Goal: Information Seeking & Learning: Learn about a topic

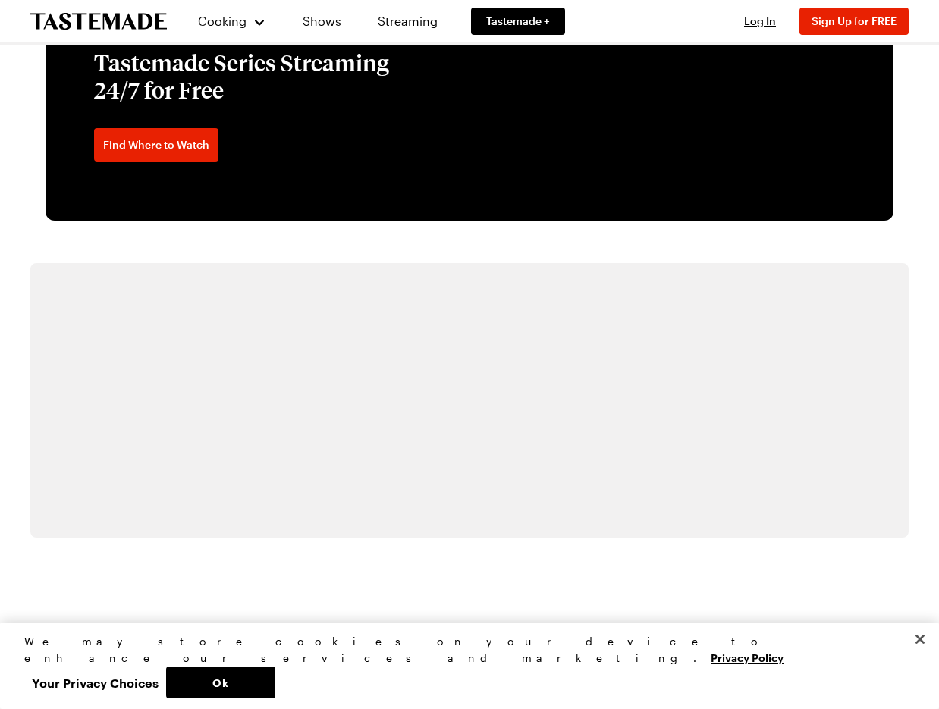
scroll to position [2569, 0]
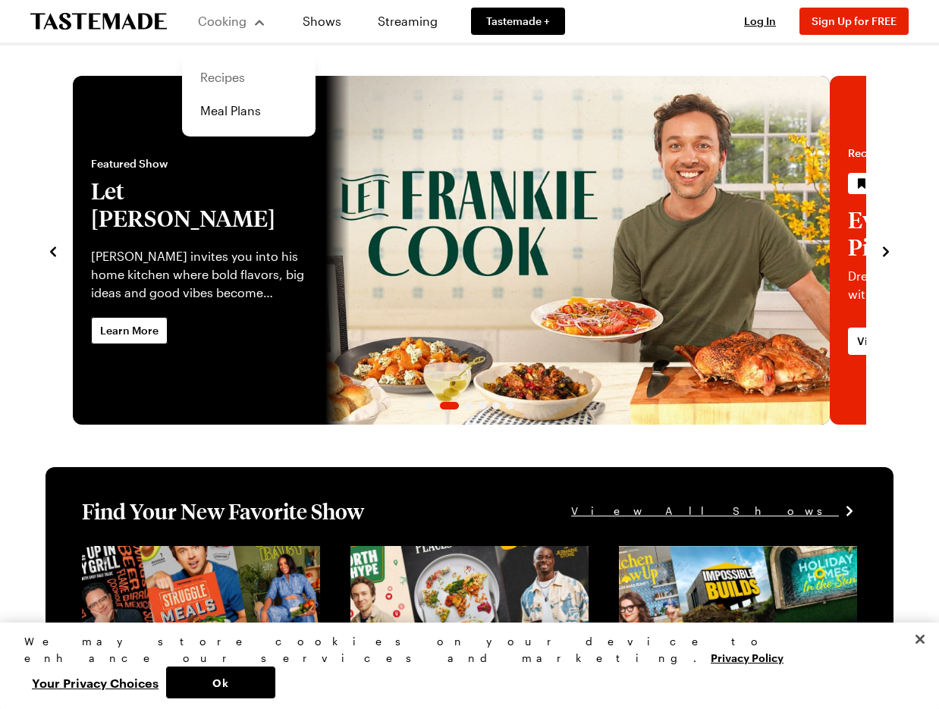
click at [246, 89] on link "Recipes" at bounding box center [248, 77] width 115 height 33
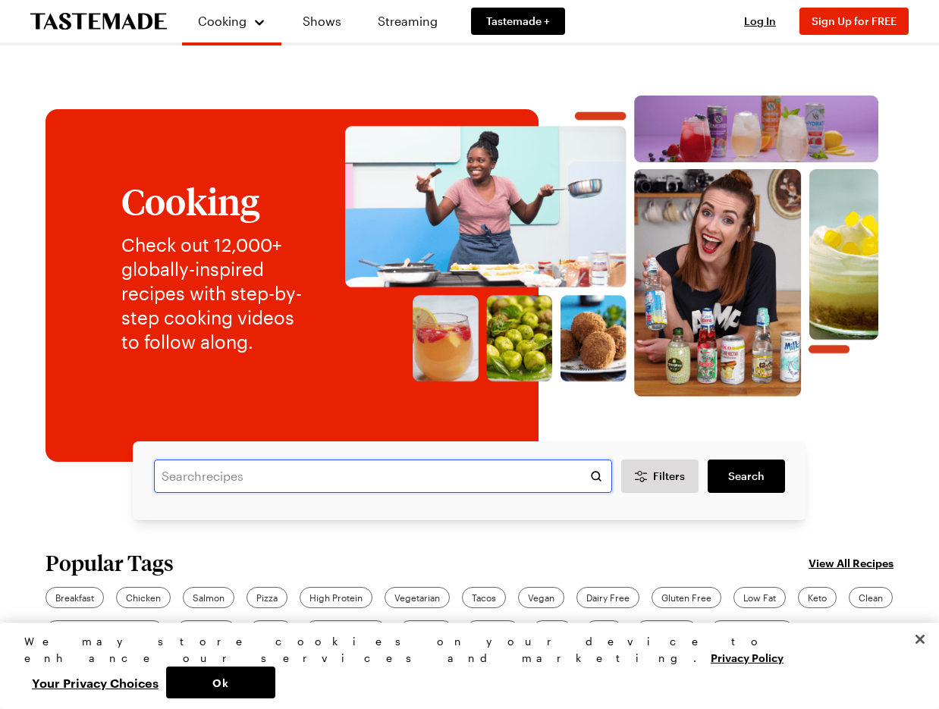
click at [274, 493] on input "text" at bounding box center [383, 475] width 458 height 33
type input "roasted pumpkin"
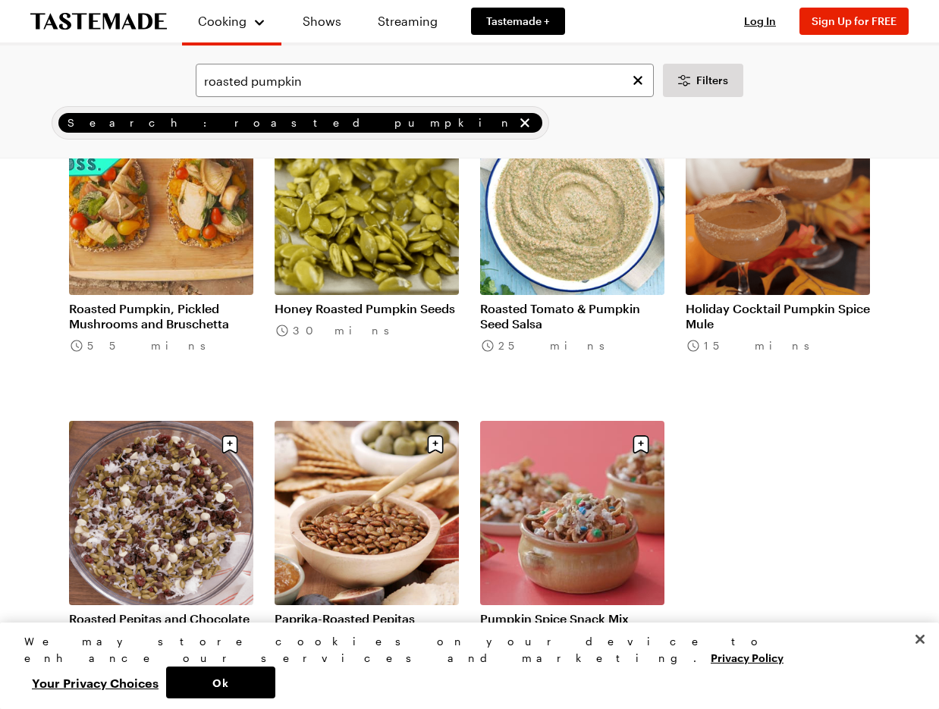
scroll to position [507, 0]
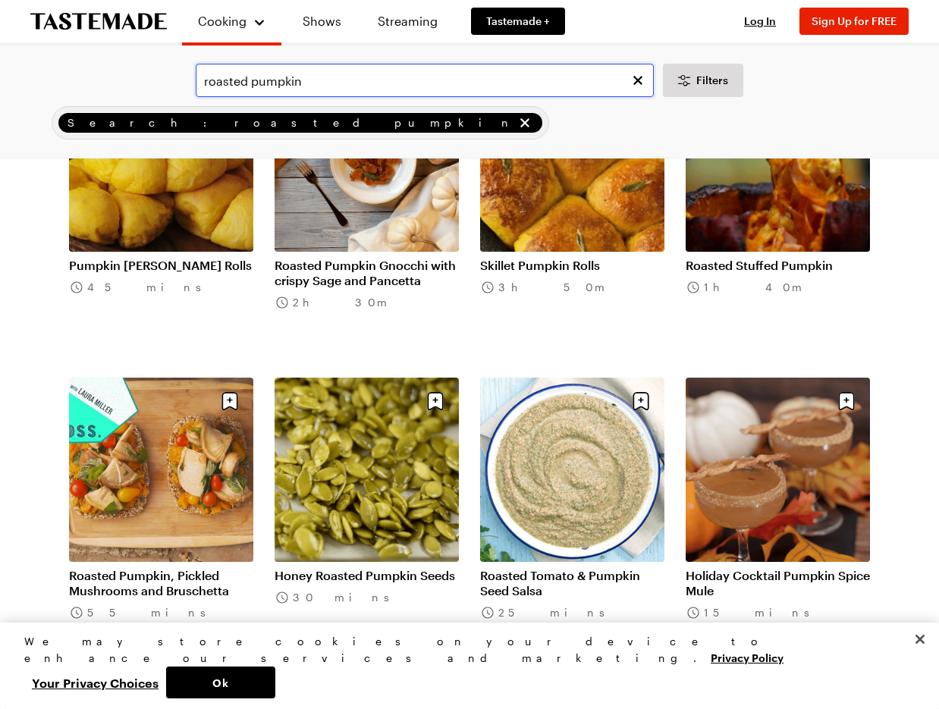
click at [418, 91] on input "roasted pumpkin" at bounding box center [425, 80] width 458 height 33
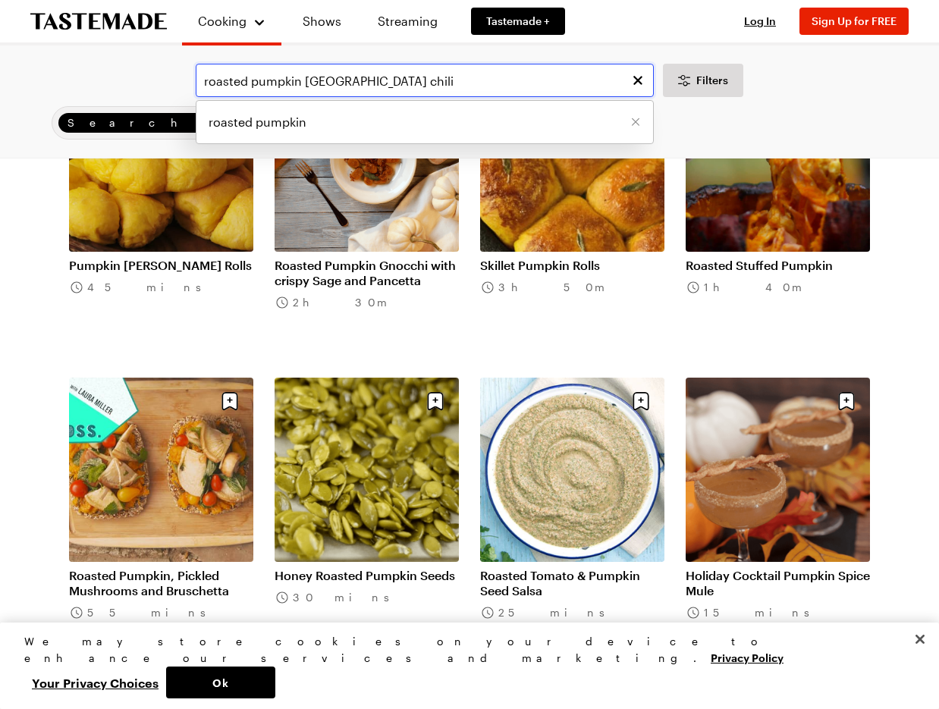
type input "roasted pumpkin [GEOGRAPHIC_DATA] chili"
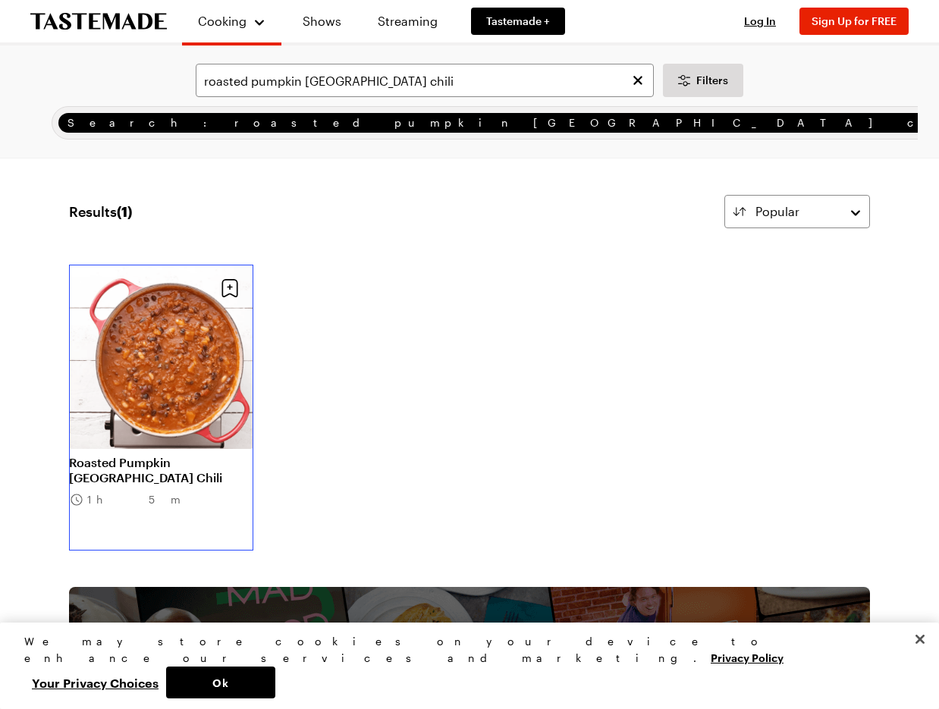
click at [140, 485] on link "Roasted Pumpkin [GEOGRAPHIC_DATA] Chili" at bounding box center [161, 470] width 184 height 30
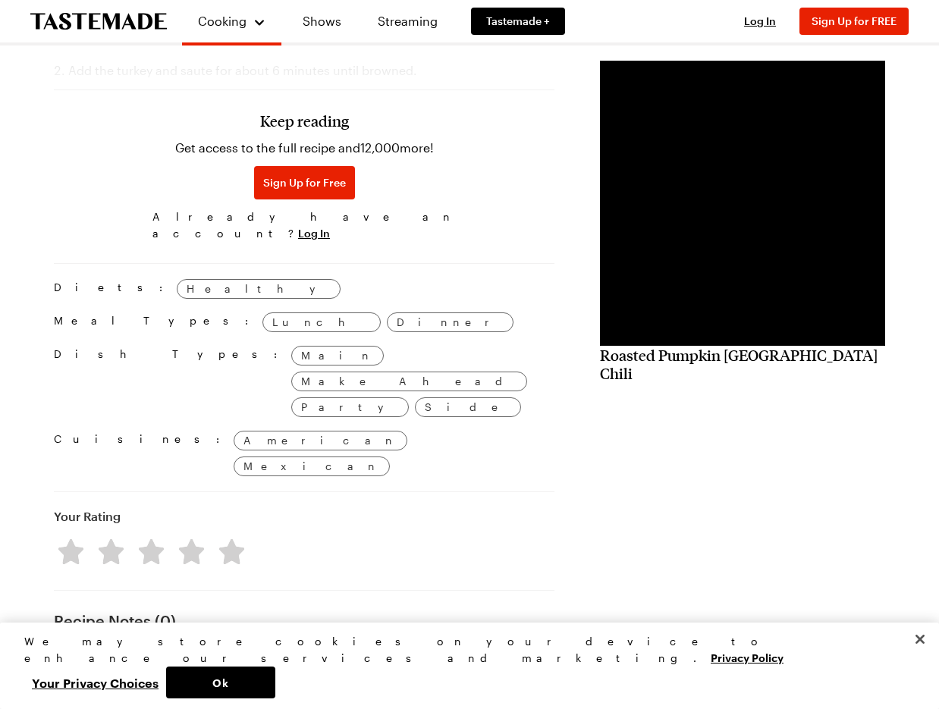
scroll to position [1193, 0]
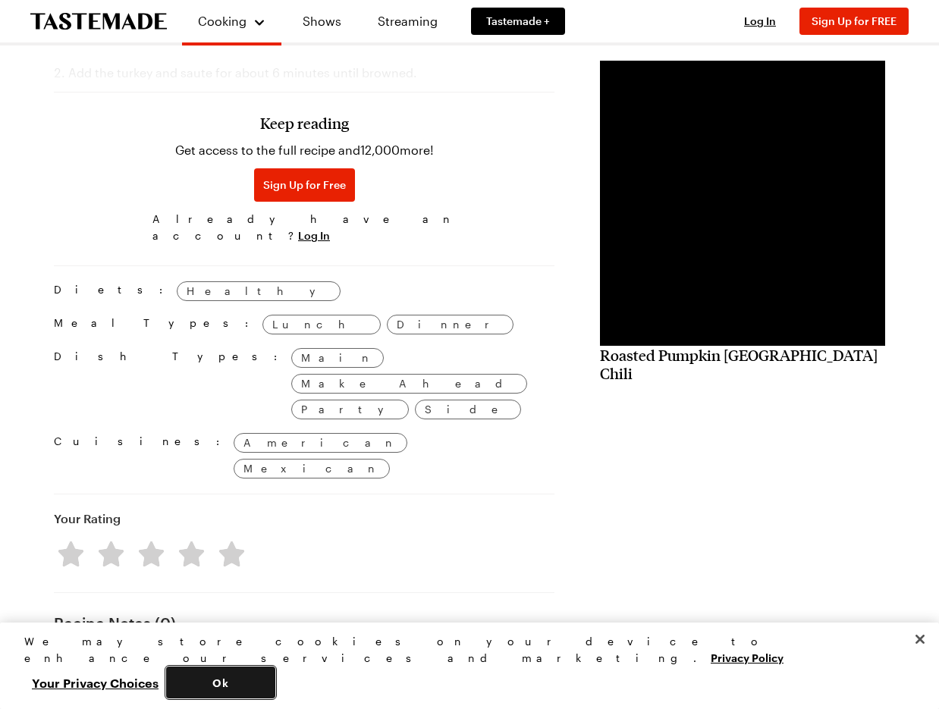
click at [270, 673] on button "Ok" at bounding box center [220, 682] width 109 height 32
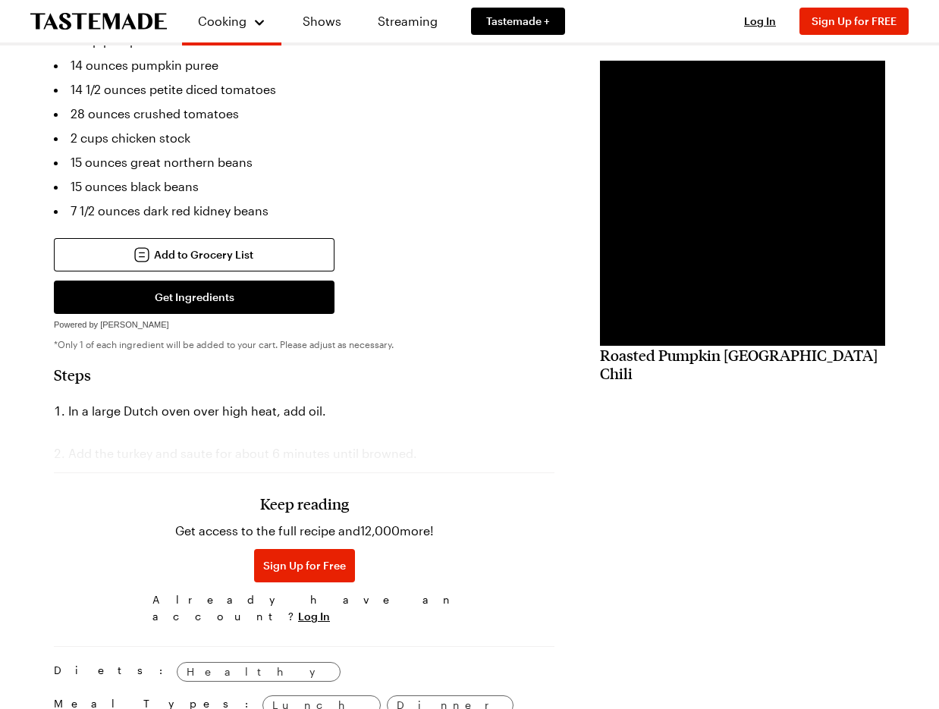
scroll to position [812, 0]
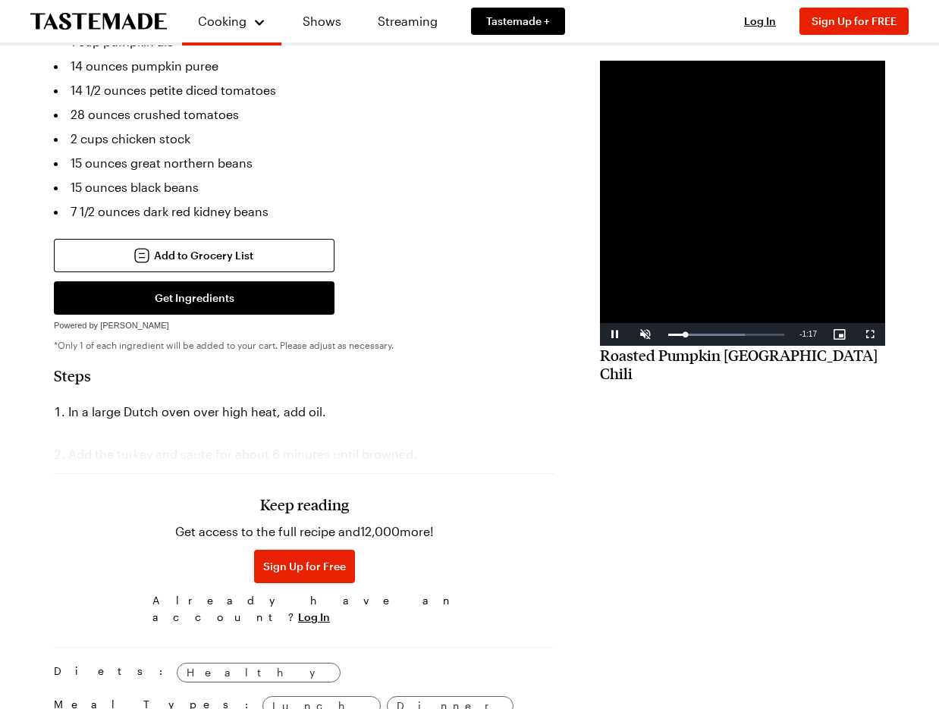
click at [707, 326] on video "Video Player" at bounding box center [742, 203] width 285 height 285
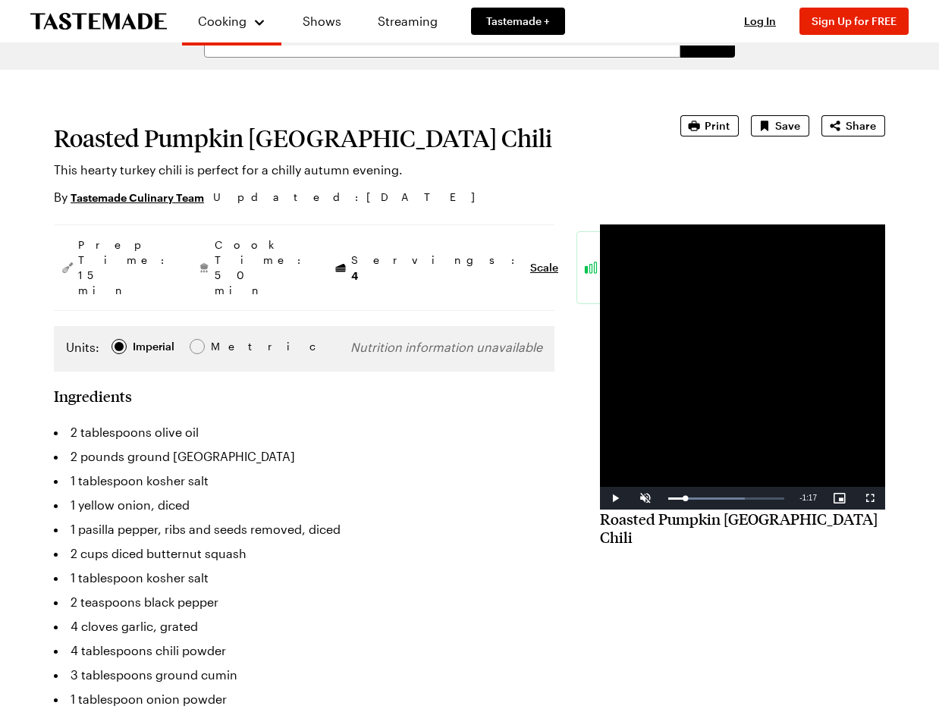
scroll to position [0, 0]
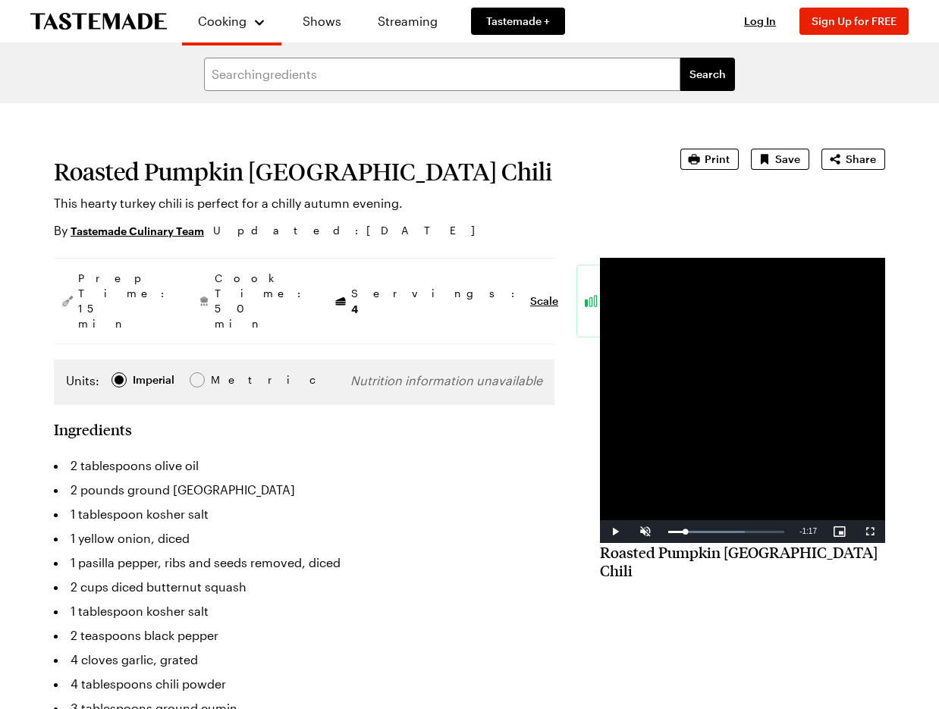
click at [204, 239] on link "Tastemade Culinary Team" at bounding box center [137, 230] width 133 height 17
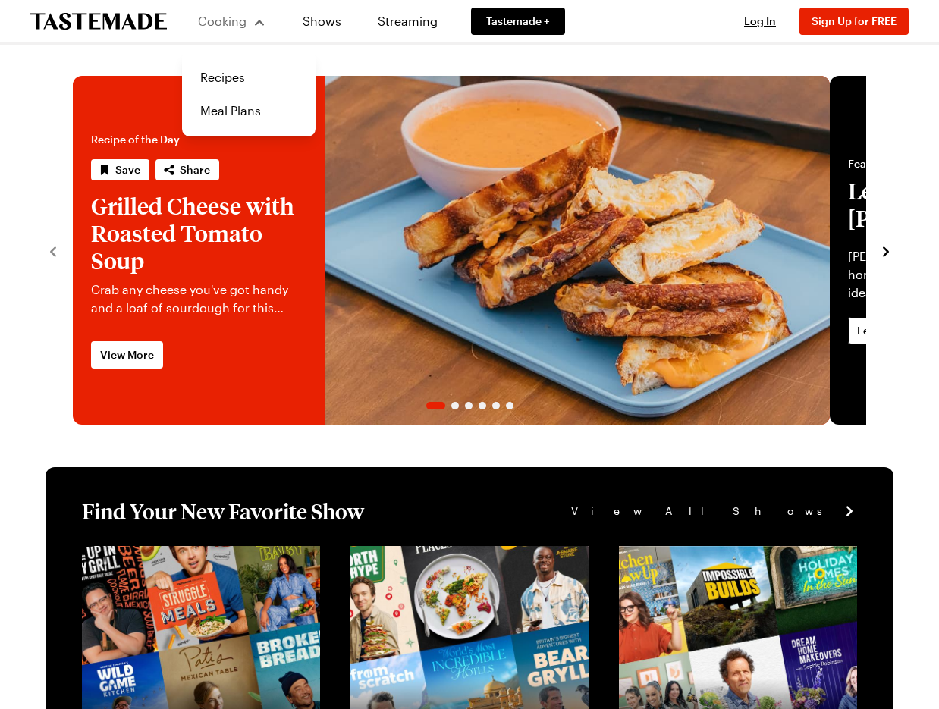
click at [224, 24] on div "Cooking" at bounding box center [231, 21] width 69 height 18
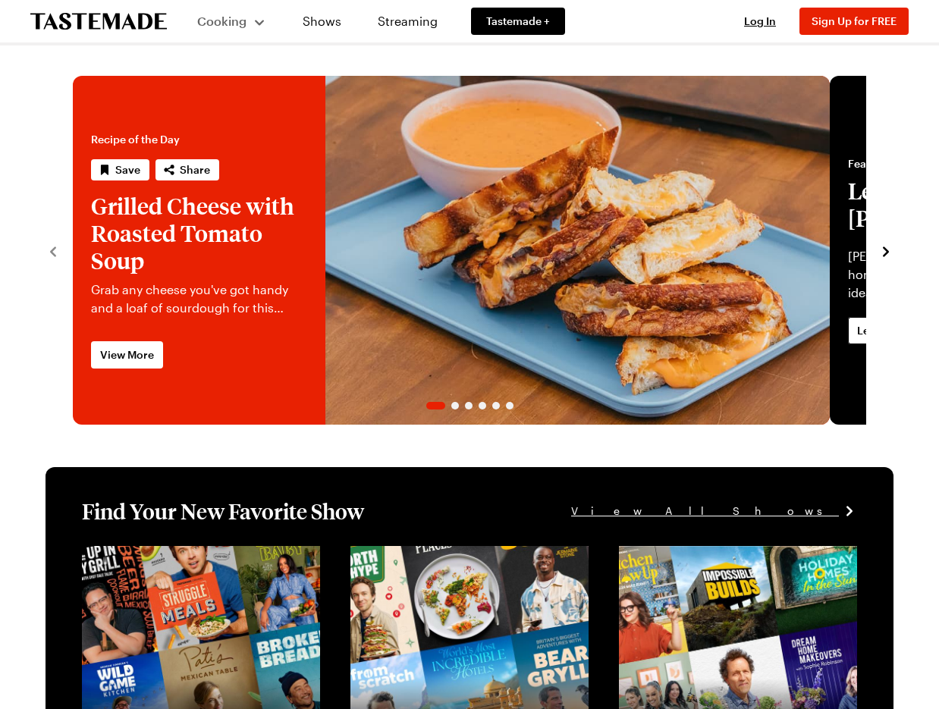
click at [246, 30] on div "Cooking" at bounding box center [231, 21] width 69 height 18
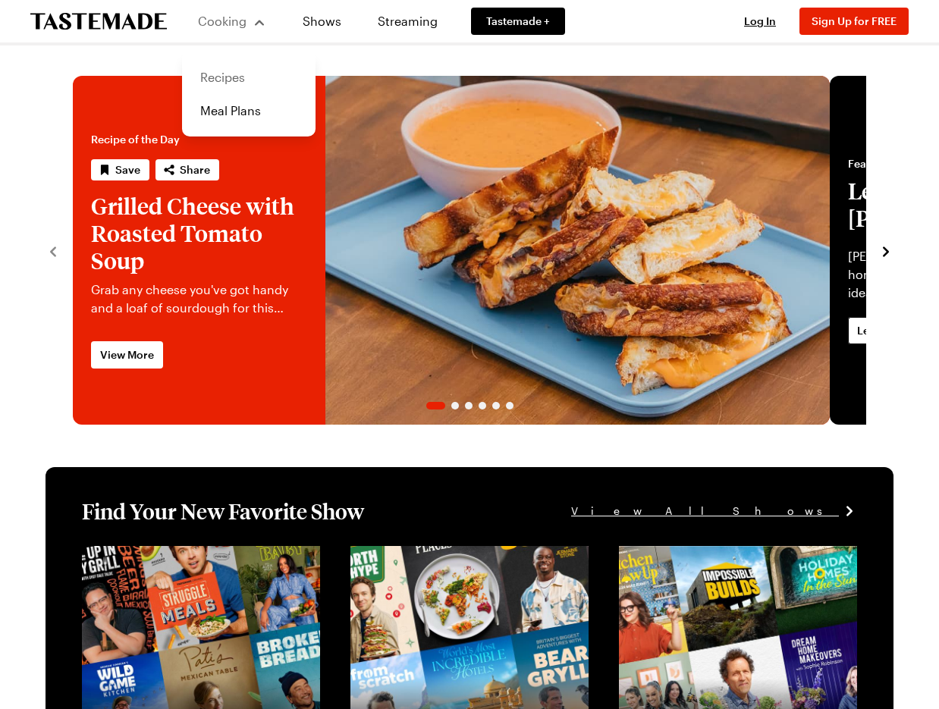
click at [245, 85] on link "Recipes" at bounding box center [248, 77] width 115 height 33
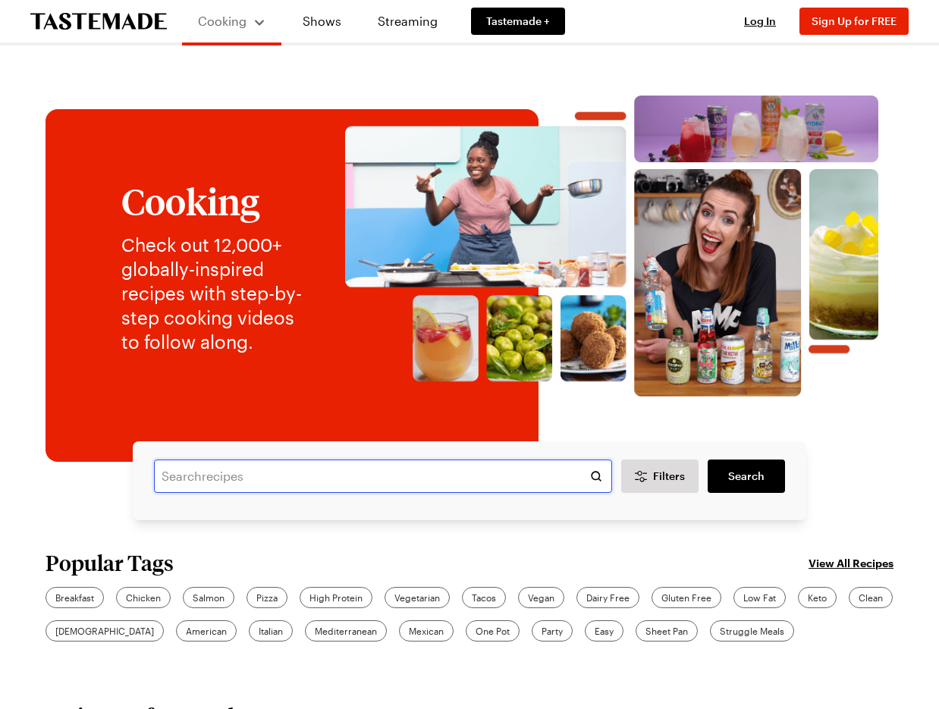
click at [230, 493] on input "text" at bounding box center [383, 475] width 458 height 33
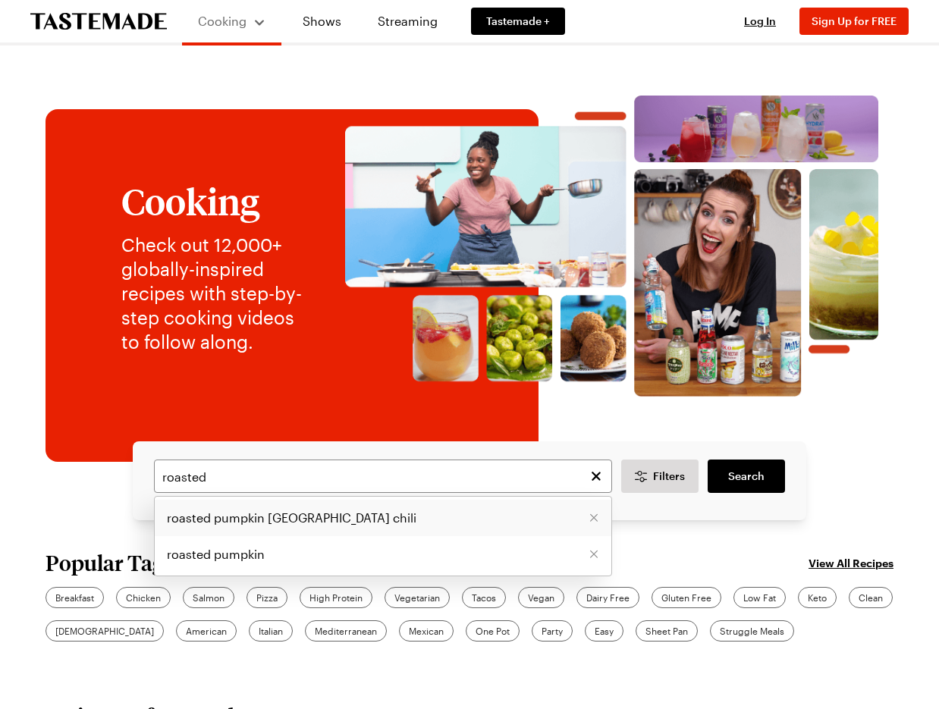
click at [295, 536] on li "roasted pumpkin [GEOGRAPHIC_DATA] chili" at bounding box center [383, 518] width 456 height 36
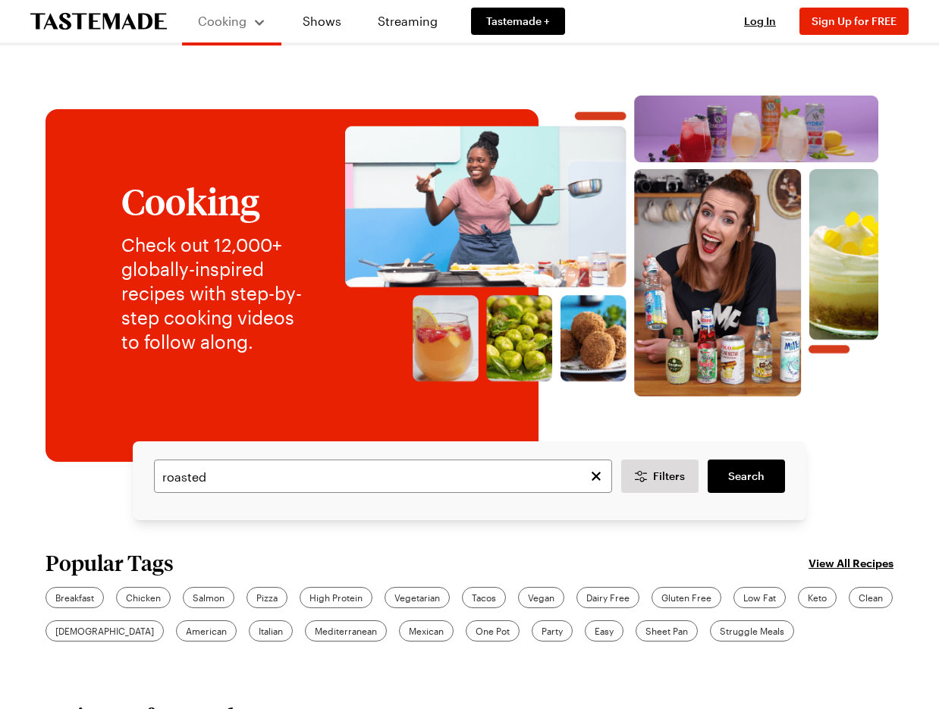
type input "roasted pumpkin [GEOGRAPHIC_DATA] chili"
click at [750, 484] on span "Search" at bounding box center [746, 476] width 36 height 15
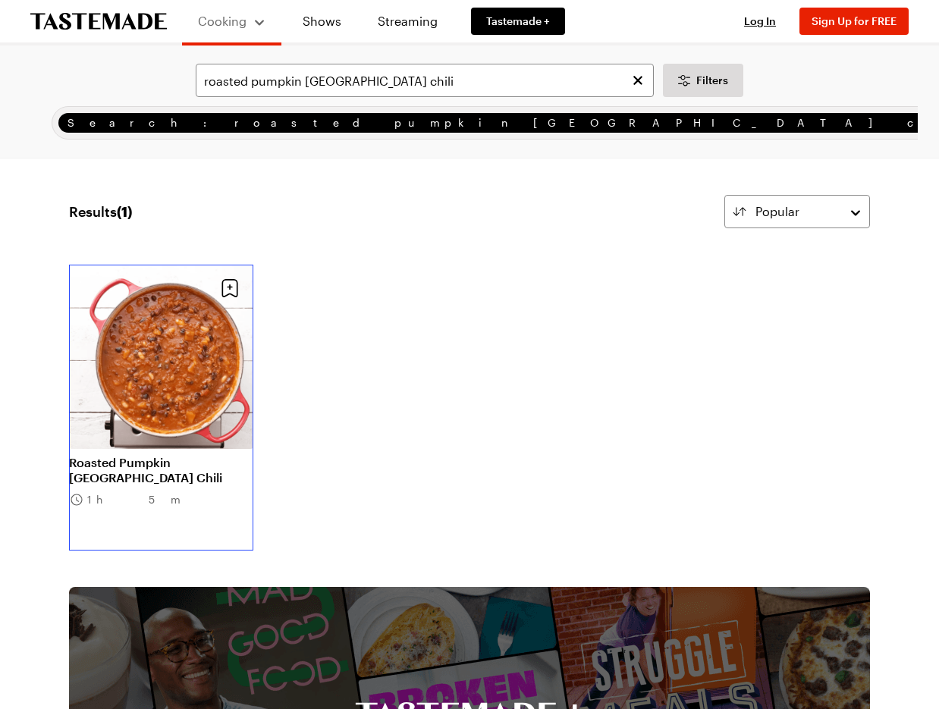
click at [202, 455] on link "Roasted Pumpkin [GEOGRAPHIC_DATA] Chili" at bounding box center [161, 470] width 184 height 30
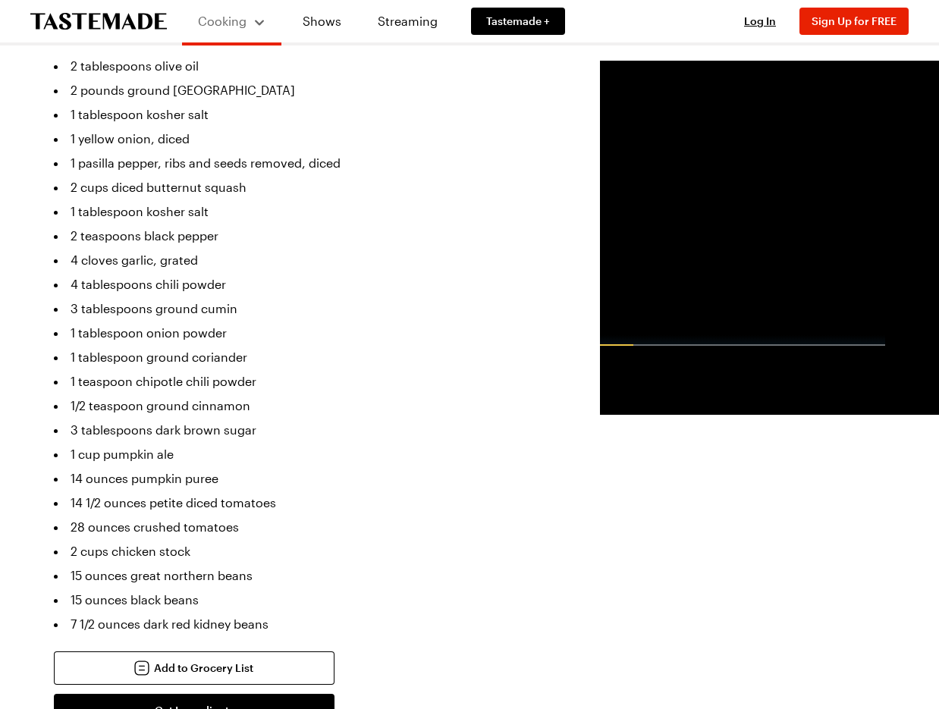
scroll to position [428, 0]
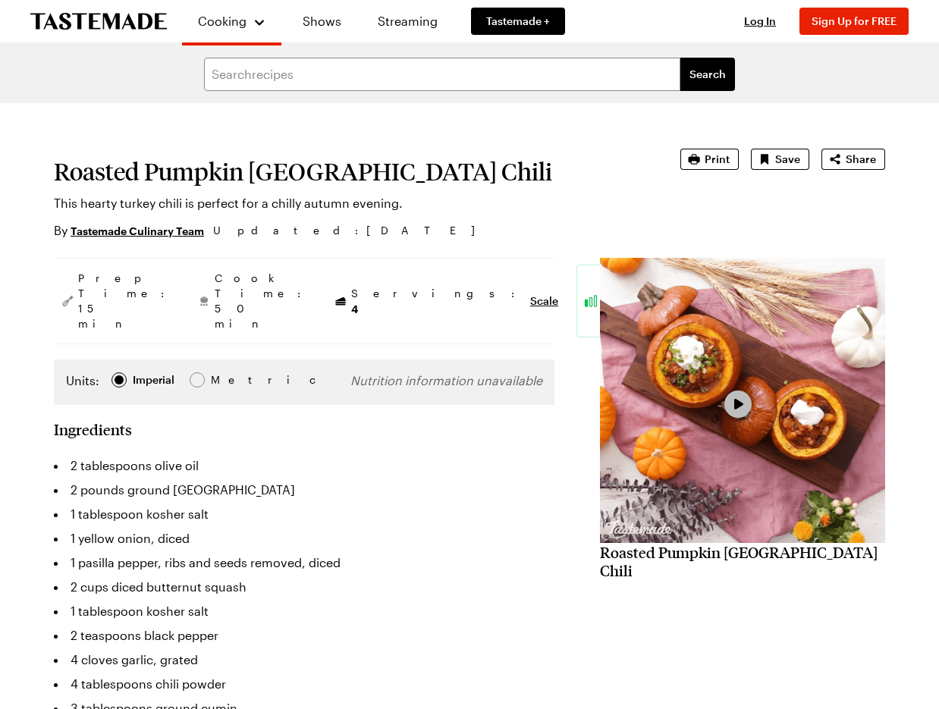
click at [731, 411] on span "Video Player" at bounding box center [738, 404] width 14 height 13
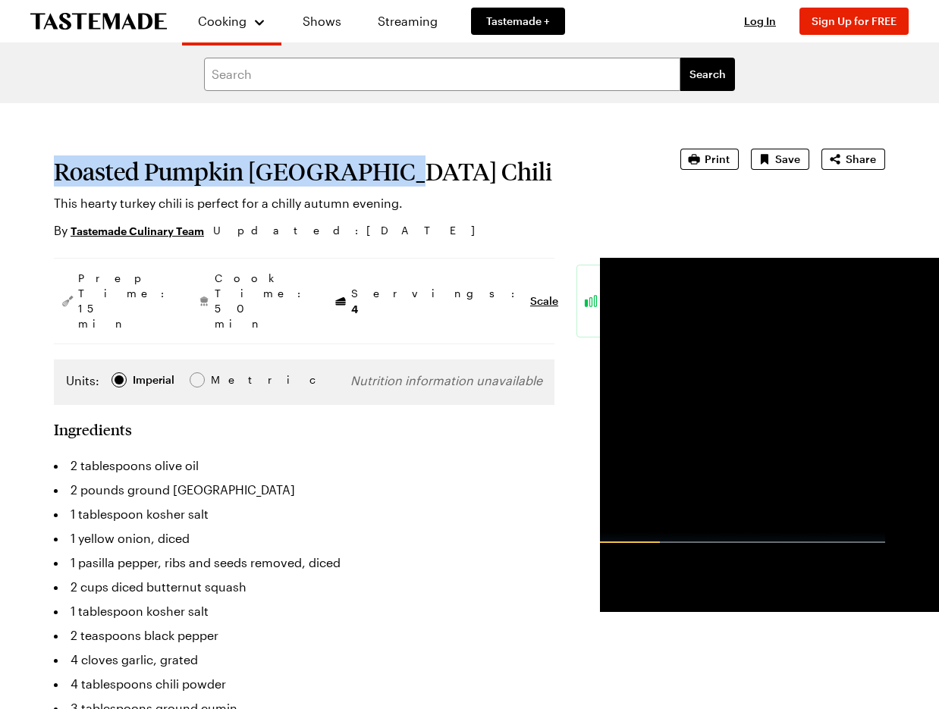
drag, startPoint x: 493, startPoint y: 201, endPoint x: 58, endPoint y: 194, distance: 435.3
copy h1 "Roasted Pumpkin [GEOGRAPHIC_DATA] Chili"
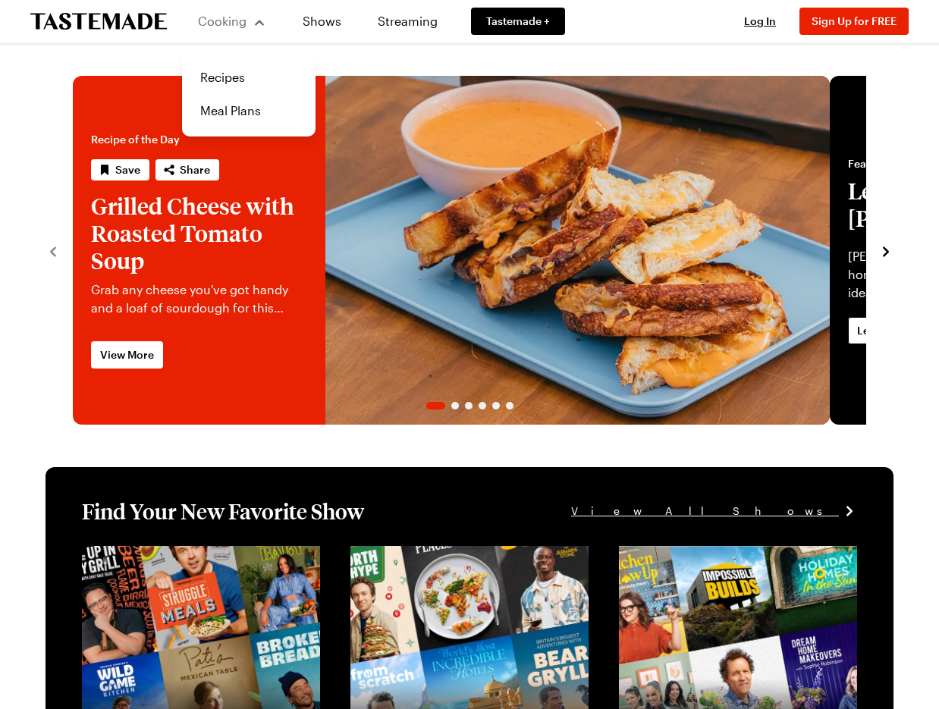
click at [248, 27] on div "Cooking" at bounding box center [231, 21] width 69 height 18
click at [237, 21] on span "Cooking" at bounding box center [221, 21] width 49 height 14
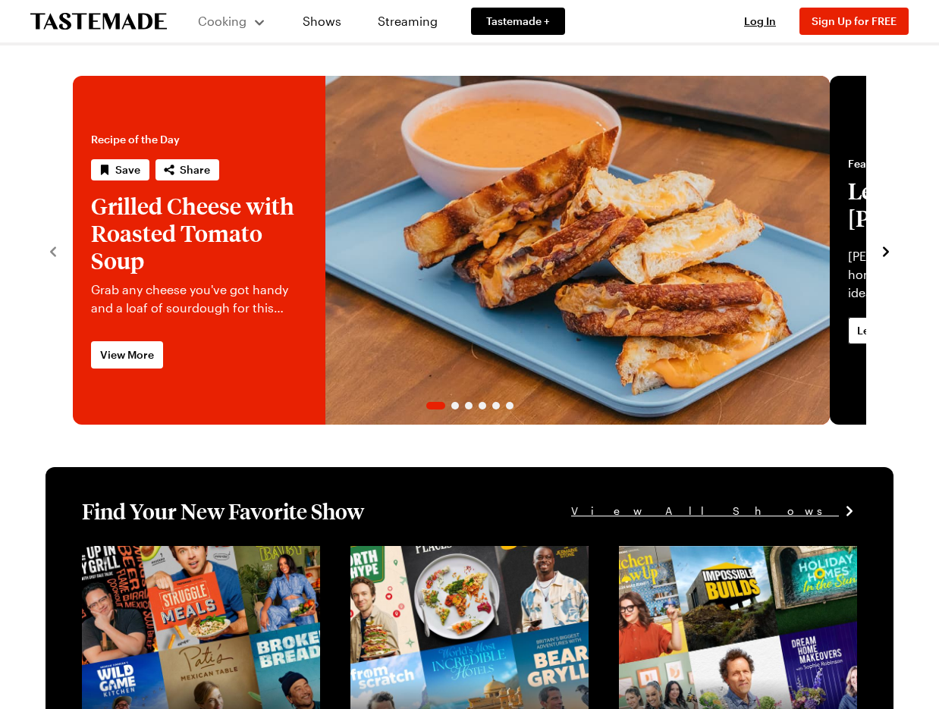
click at [241, 15] on span "Cooking" at bounding box center [222, 21] width 49 height 14
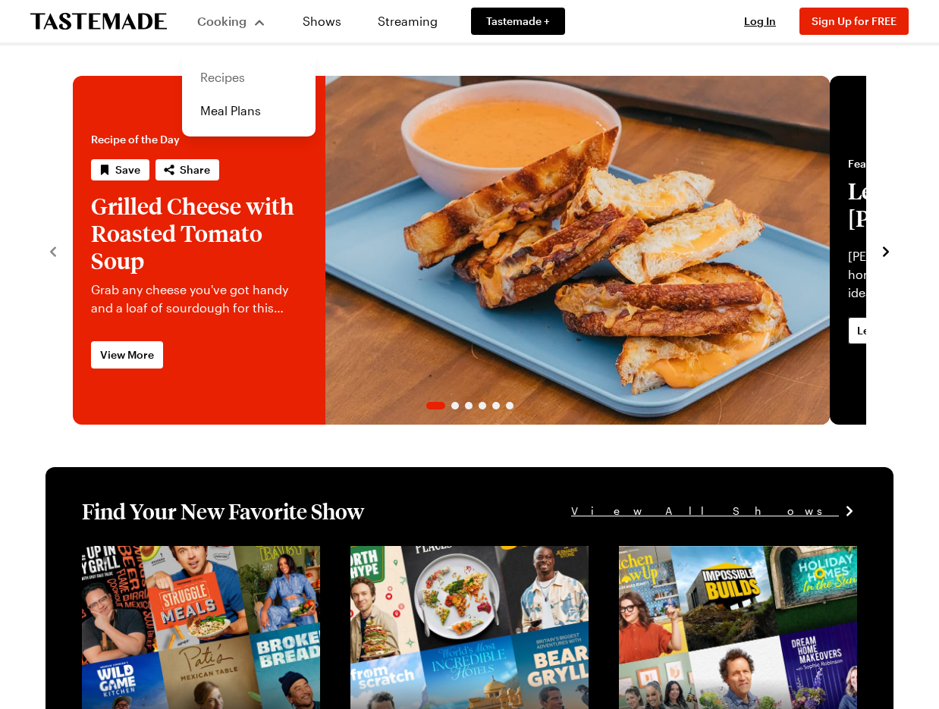
click at [244, 87] on link "Recipes" at bounding box center [248, 77] width 115 height 33
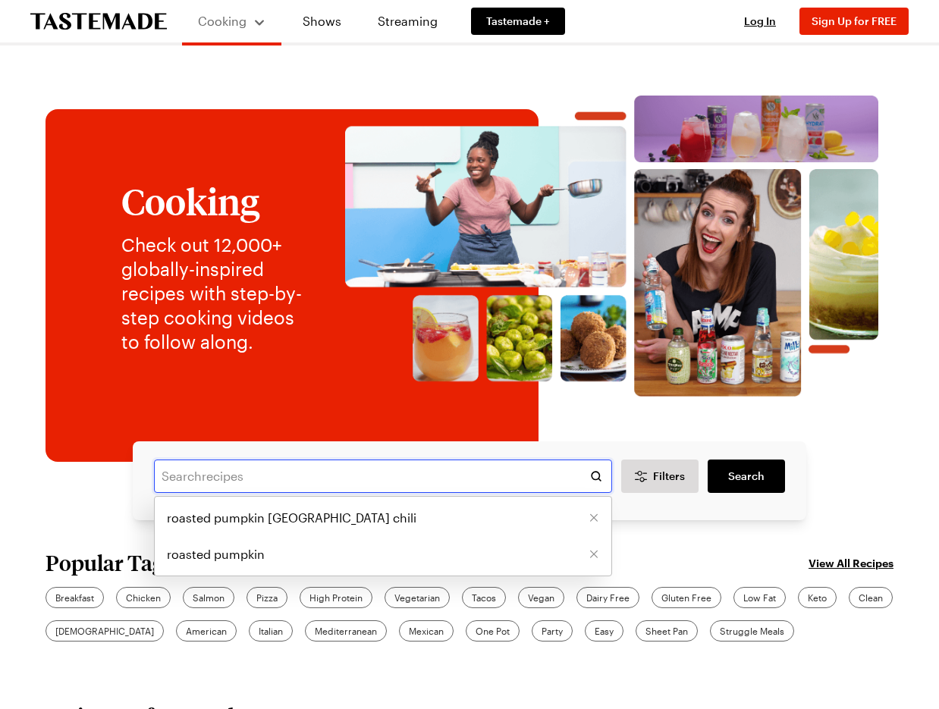
click at [248, 493] on input "text" at bounding box center [383, 475] width 458 height 33
click at [286, 527] on span "roasted pumpkin [GEOGRAPHIC_DATA] chili" at bounding box center [291, 518] width 249 height 18
type input "roasted pumpkin [GEOGRAPHIC_DATA] chili"
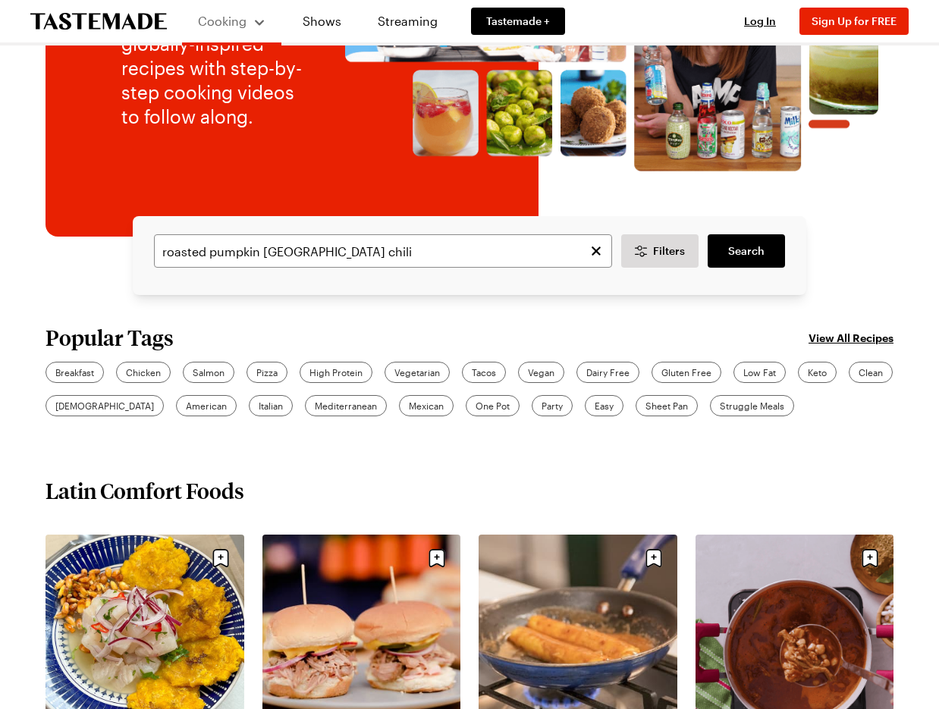
scroll to position [222, 0]
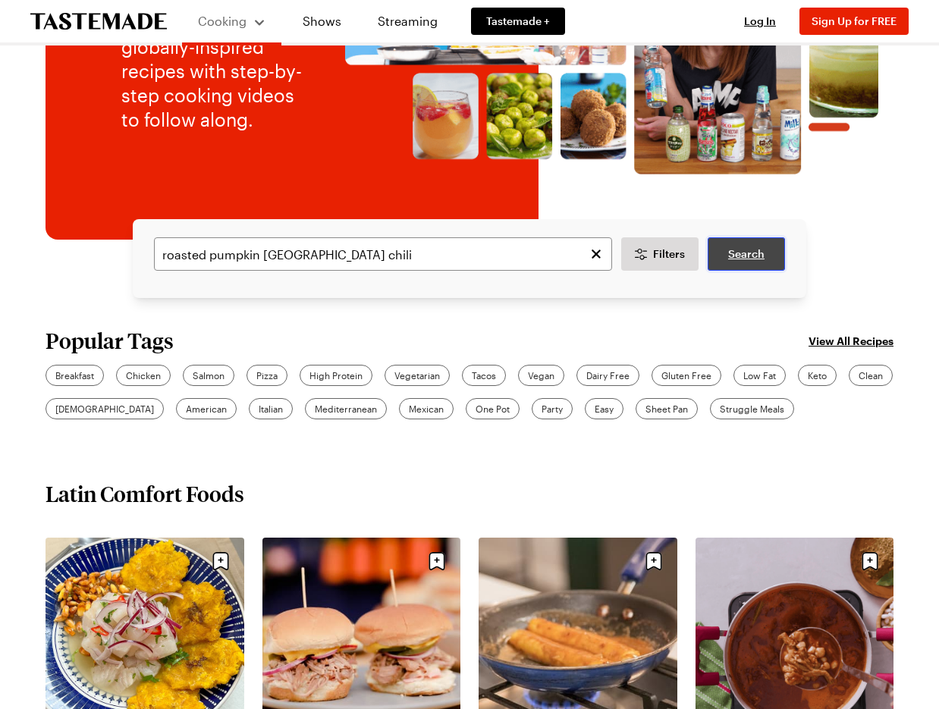
click at [735, 262] on span "Search" at bounding box center [746, 253] width 36 height 15
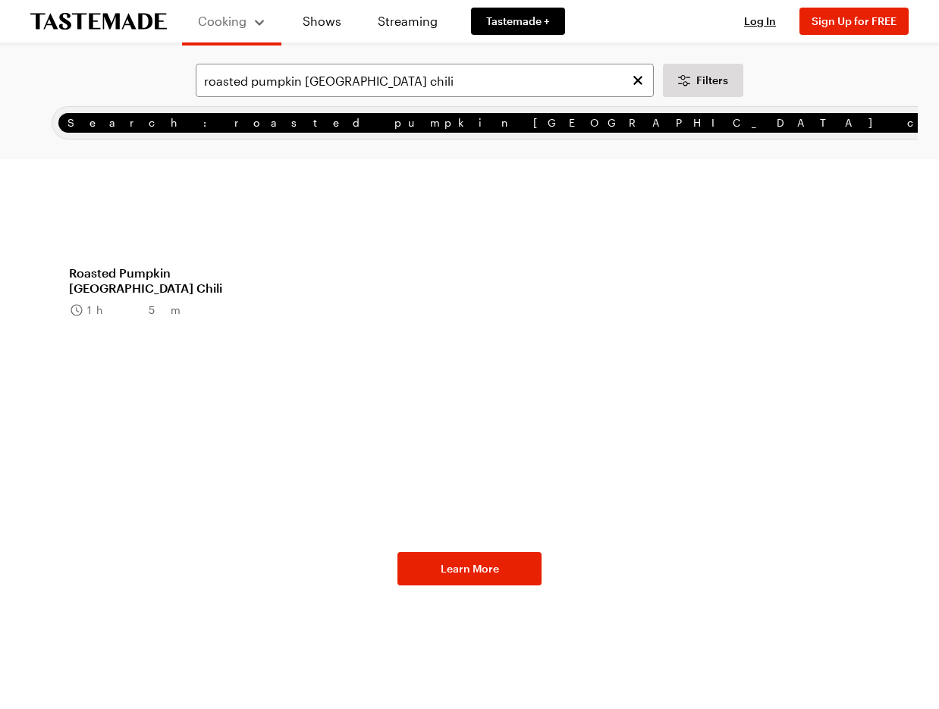
scroll to position [191, 0]
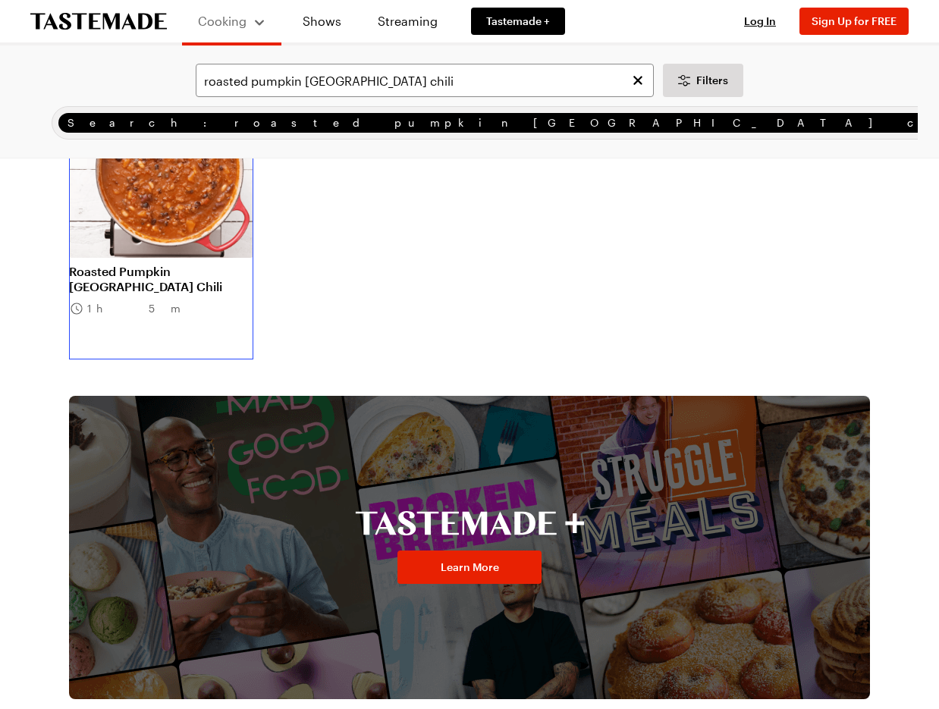
click at [194, 289] on link "Roasted Pumpkin [GEOGRAPHIC_DATA] Chili" at bounding box center [161, 279] width 184 height 30
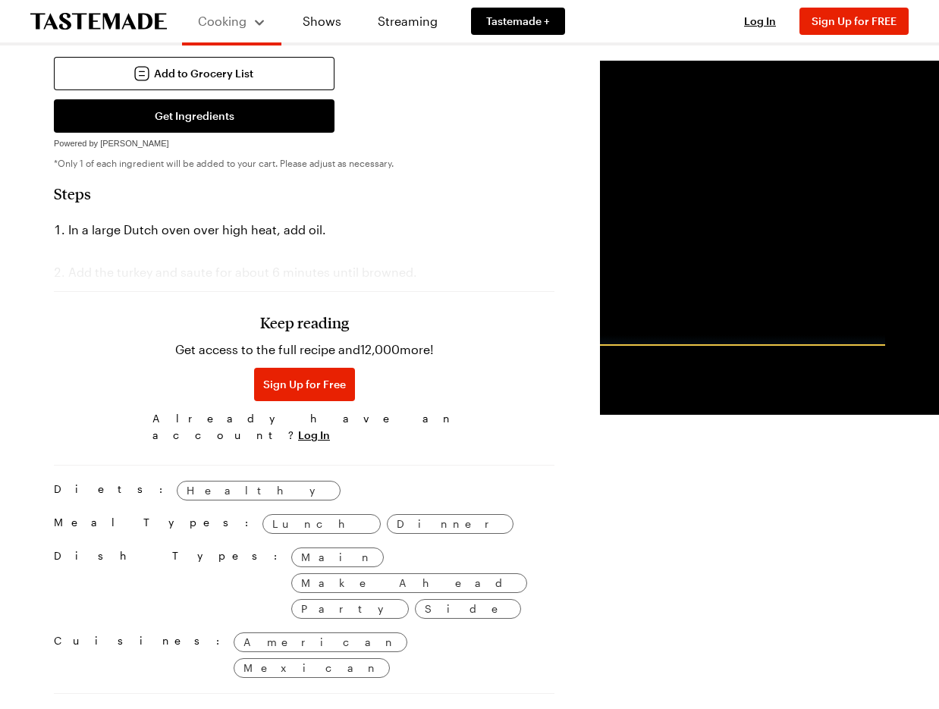
scroll to position [992, 0]
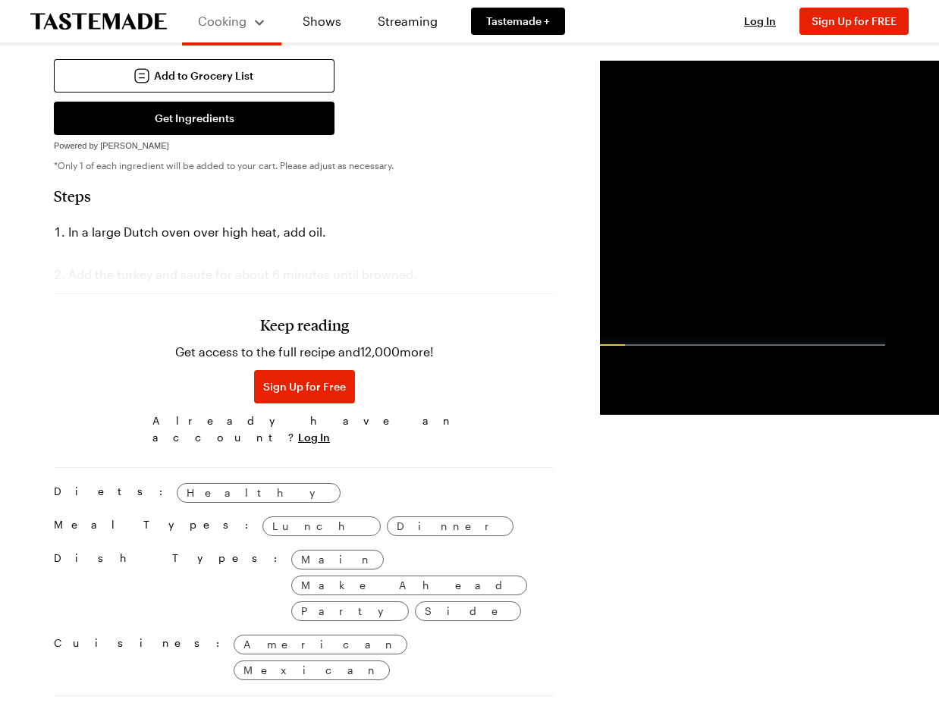
click at [314, 452] on div "Keep reading Get access to the full recipe and 12,000 more! Sign Up for Free Al…" at bounding box center [304, 346] width 500 height 212
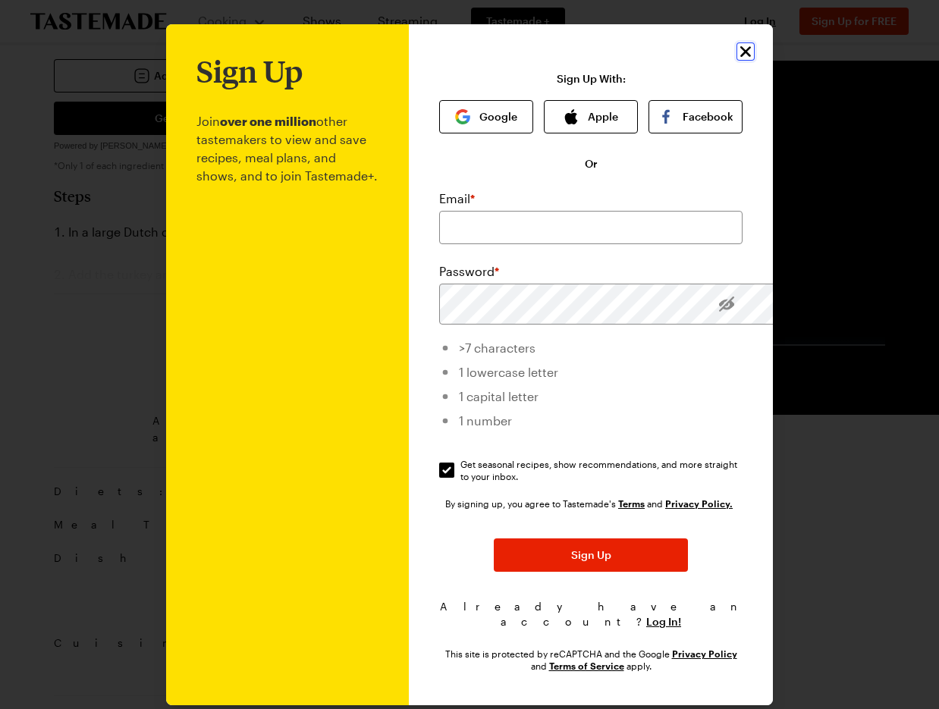
click at [754, 61] on icon "Close" at bounding box center [745, 51] width 18 height 18
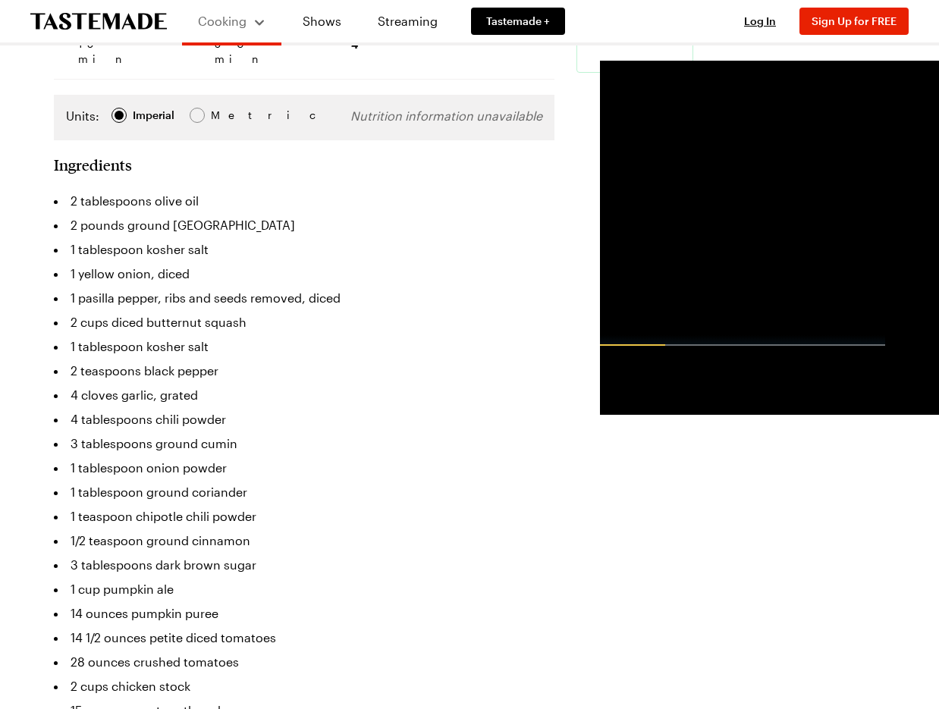
scroll to position [0, 0]
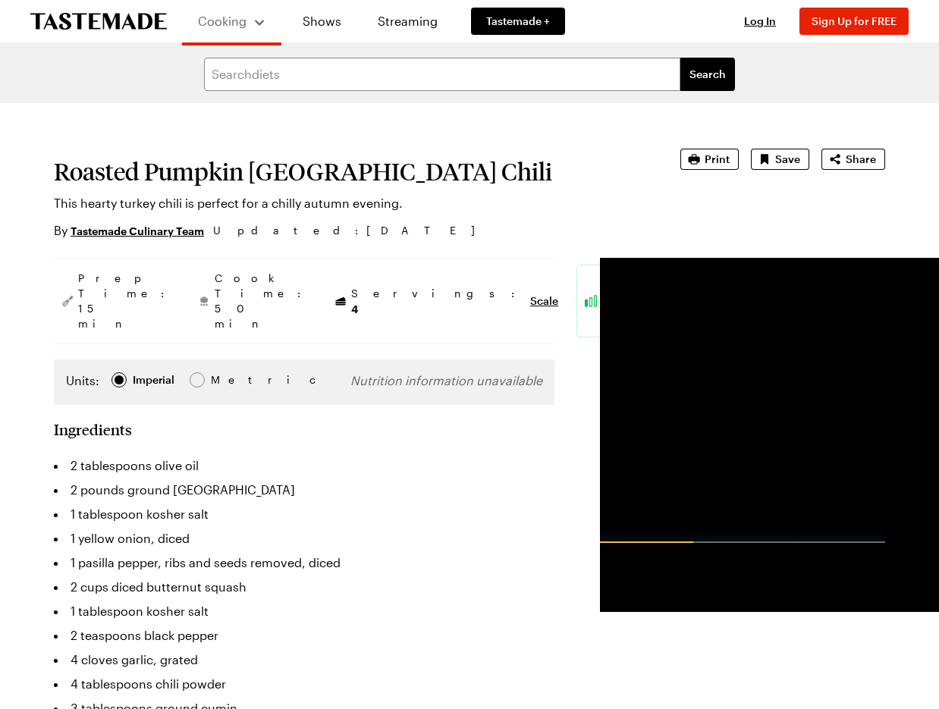
click at [553, 185] on h1 "Roasted Pumpkin [GEOGRAPHIC_DATA] Chili" at bounding box center [346, 171] width 584 height 27
